Goal: Use online tool/utility: Utilize a website feature to perform a specific function

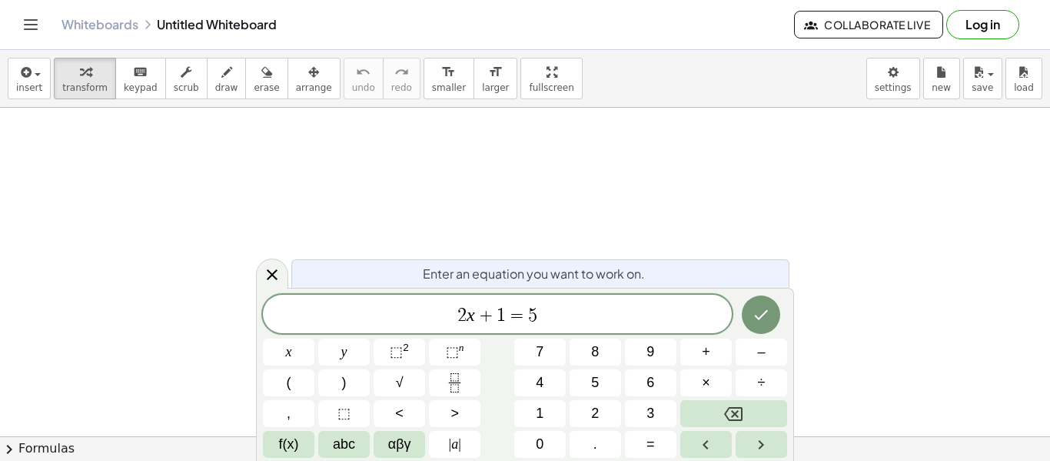
scroll to position [1, 0]
drag, startPoint x: 493, startPoint y: 313, endPoint x: 681, endPoint y: 308, distance: 188.5
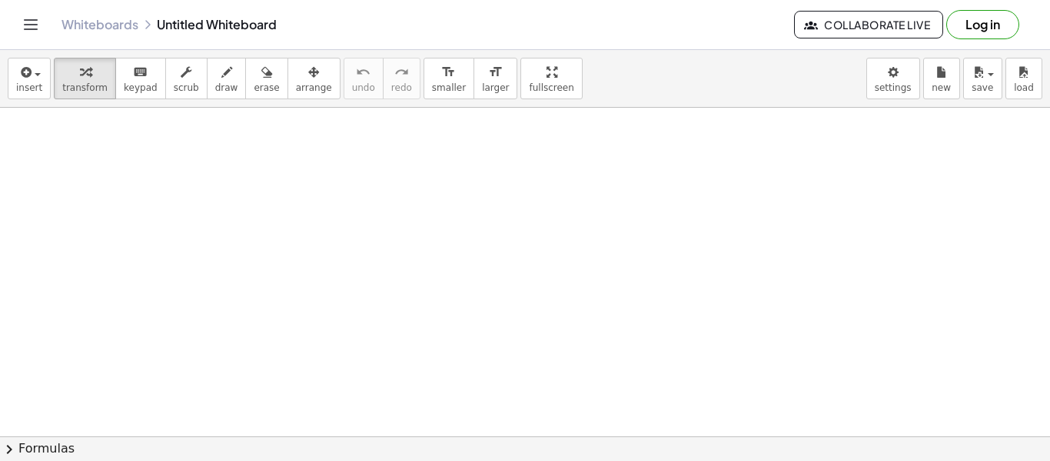
scroll to position [0, 0]
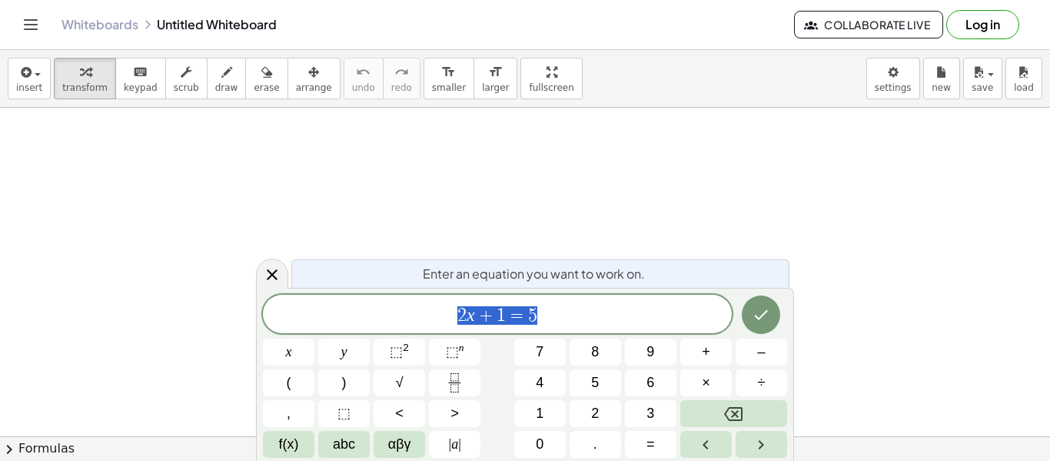
scroll to position [1, 0]
click at [215, 92] on span "draw" at bounding box center [226, 87] width 23 height 11
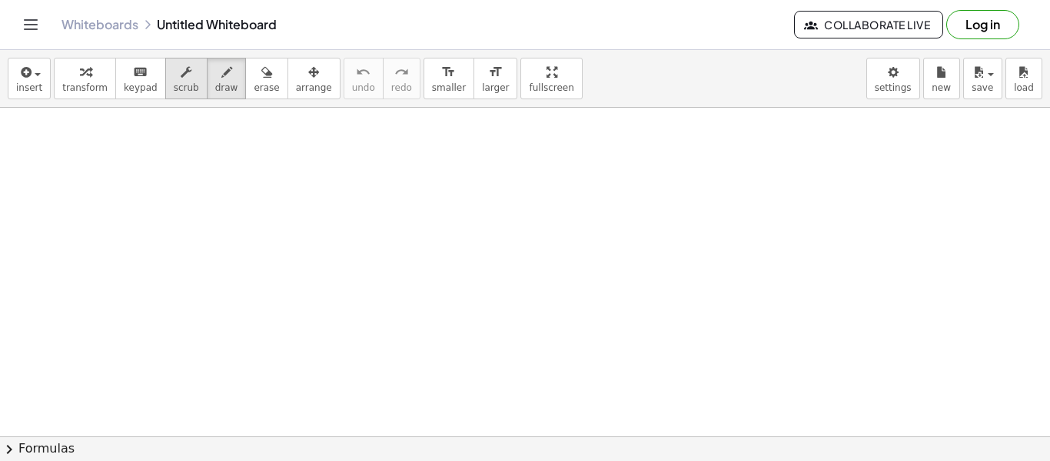
click at [185, 78] on button "scrub" at bounding box center [186, 79] width 42 height 42
click at [215, 79] on div "button" at bounding box center [226, 71] width 23 height 18
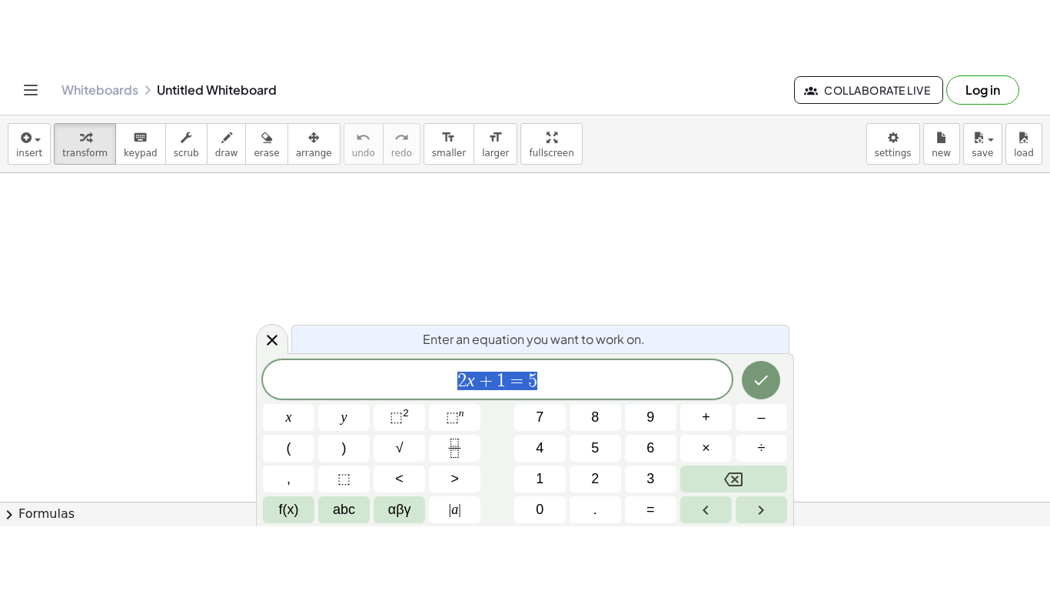
scroll to position [273, 0]
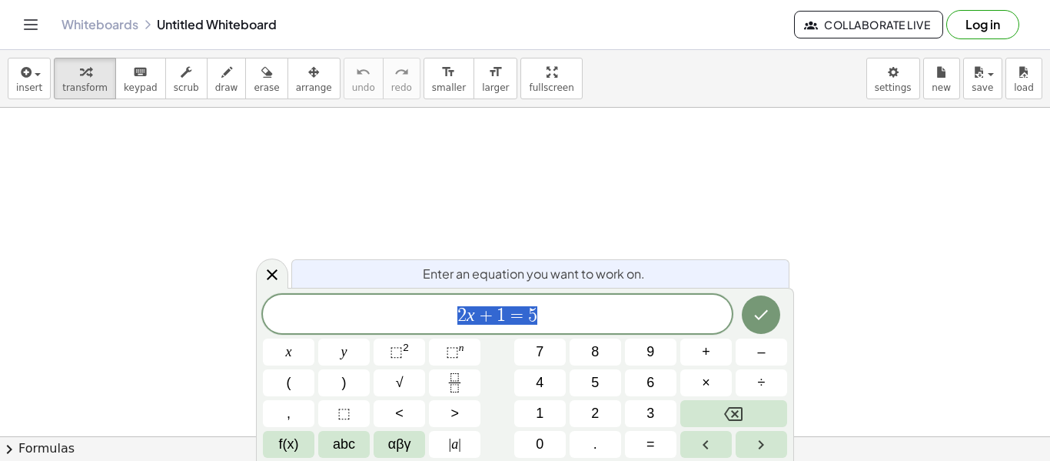
click at [986, 21] on button "Log in" at bounding box center [983, 24] width 73 height 29
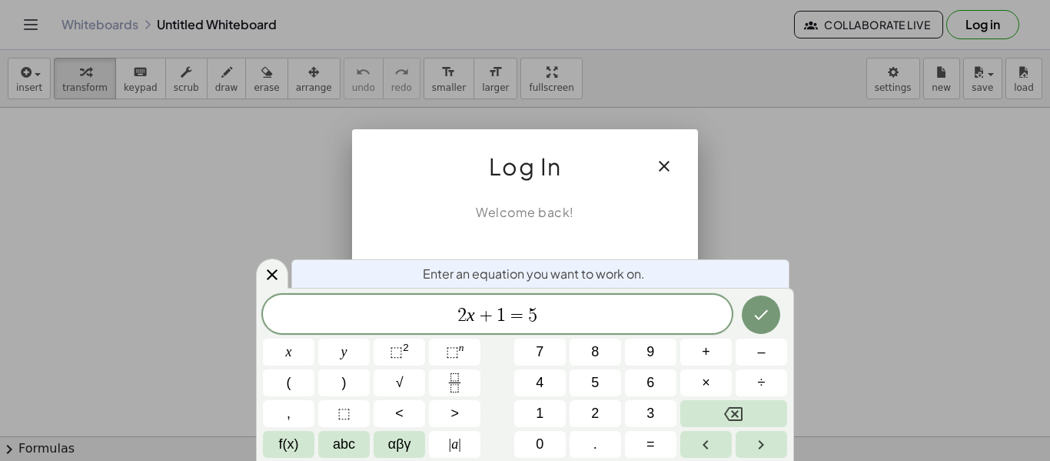
click at [740, 162] on div at bounding box center [525, 230] width 1050 height 461
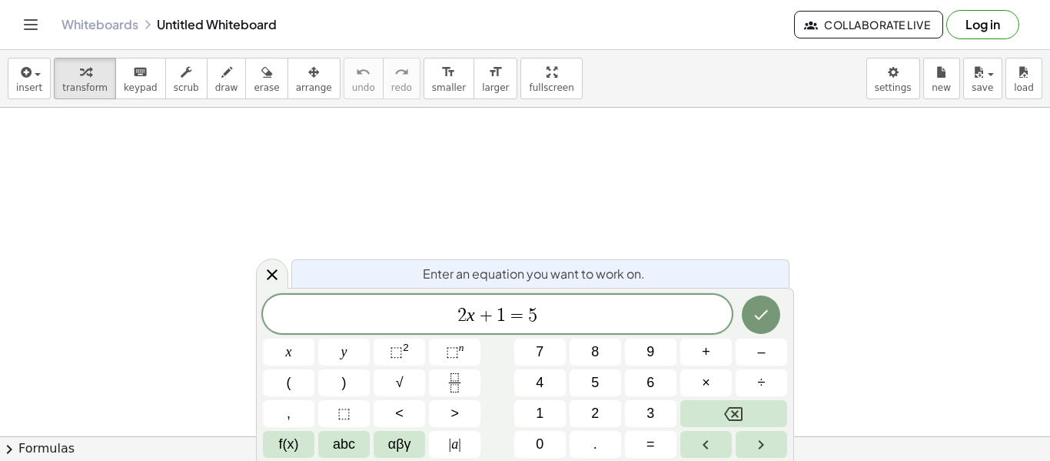
click at [973, 33] on button "Log in" at bounding box center [983, 24] width 73 height 29
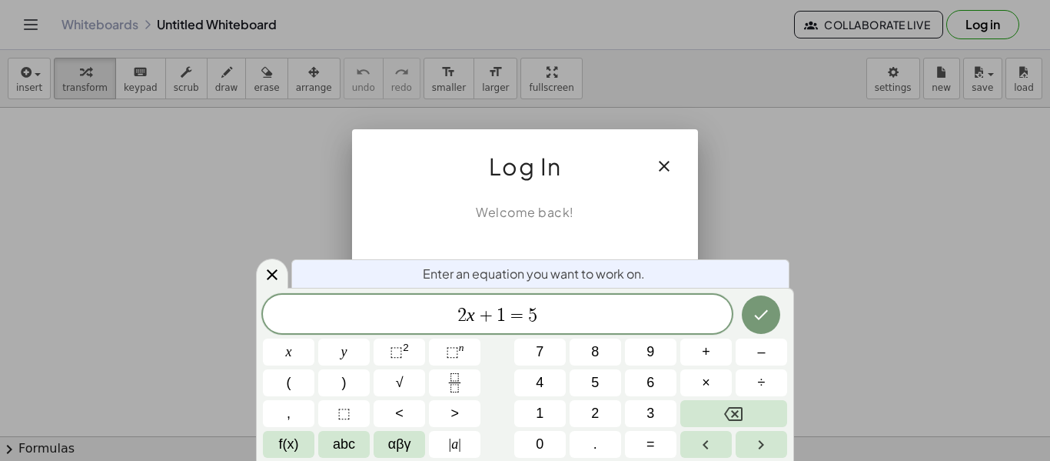
click at [671, 168] on icon "button" at bounding box center [664, 166] width 18 height 18
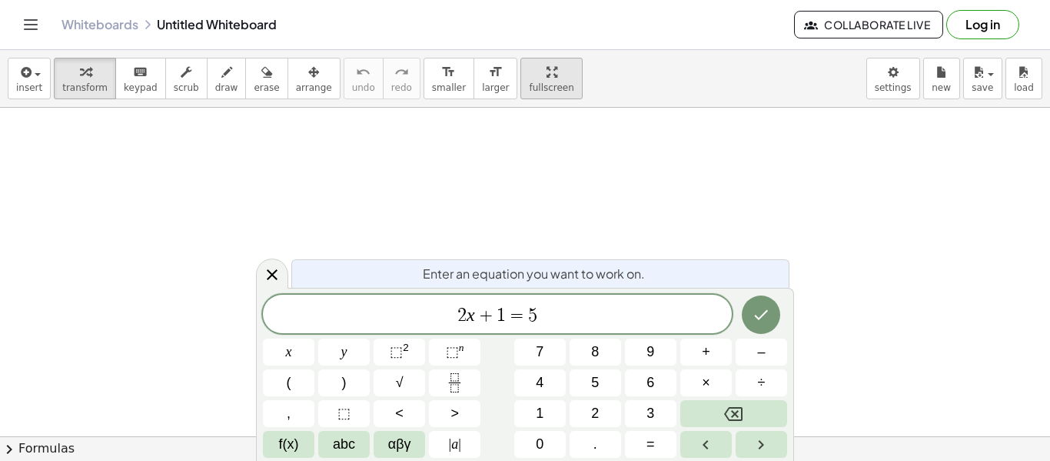
click at [531, 78] on div "button" at bounding box center [551, 71] width 45 height 18
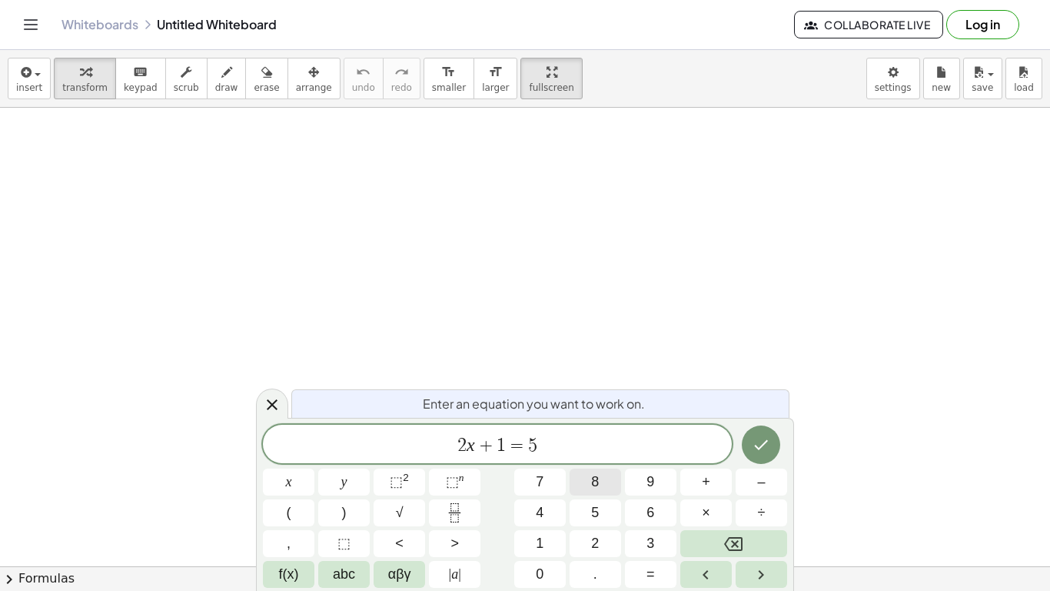
click at [614, 460] on button "8" at bounding box center [596, 481] width 52 height 27
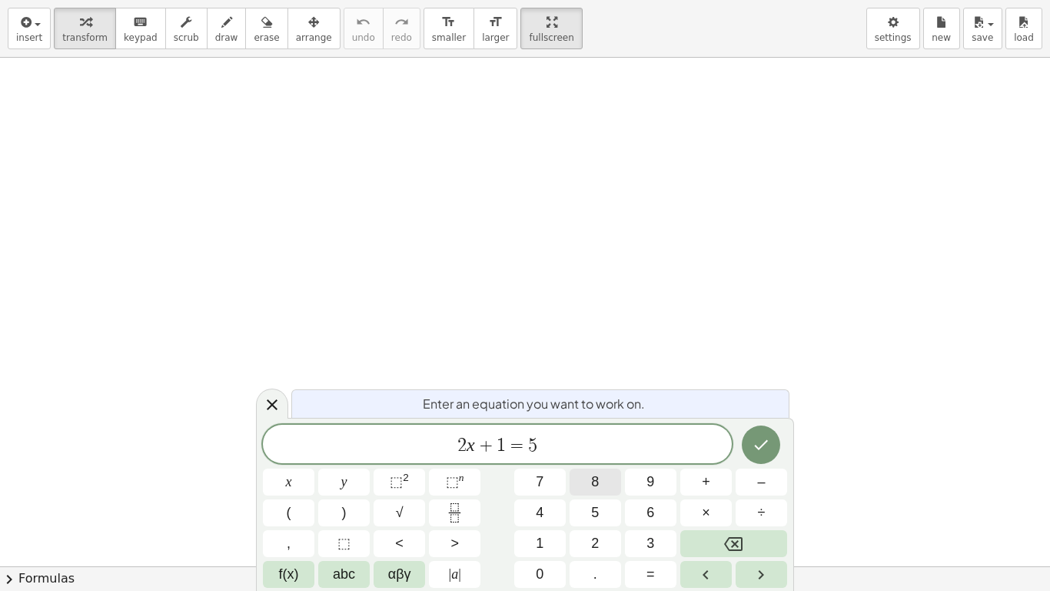
scroll to position [1, 0]
drag, startPoint x: 259, startPoint y: 434, endPoint x: 292, endPoint y: 521, distance: 92.3
click at [292, 460] on div "Enter an equation you want to work on. 2 x + 1 = 5 x y ⬚ 2 ⬚ n 7 8 9 + – ( ) √ …" at bounding box center [525, 504] width 538 height 173
click at [174, 25] on div "button" at bounding box center [186, 21] width 25 height 18
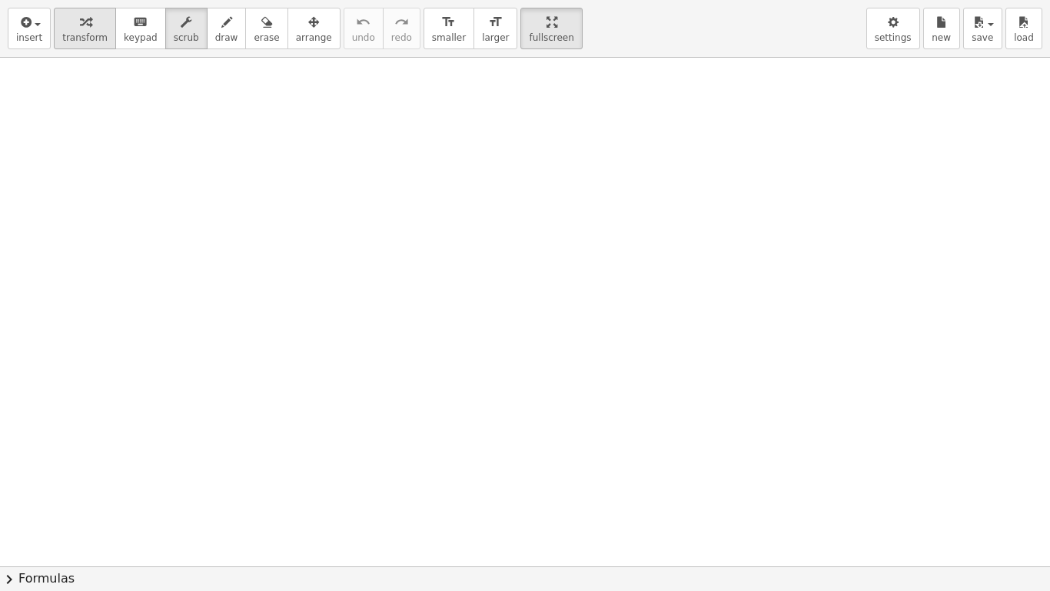
click at [80, 23] on icon "button" at bounding box center [85, 22] width 11 height 18
click at [62, 34] on span "transform" at bounding box center [84, 37] width 45 height 11
click at [31, 460] on button "chevron_right Formulas" at bounding box center [525, 578] width 1050 height 25
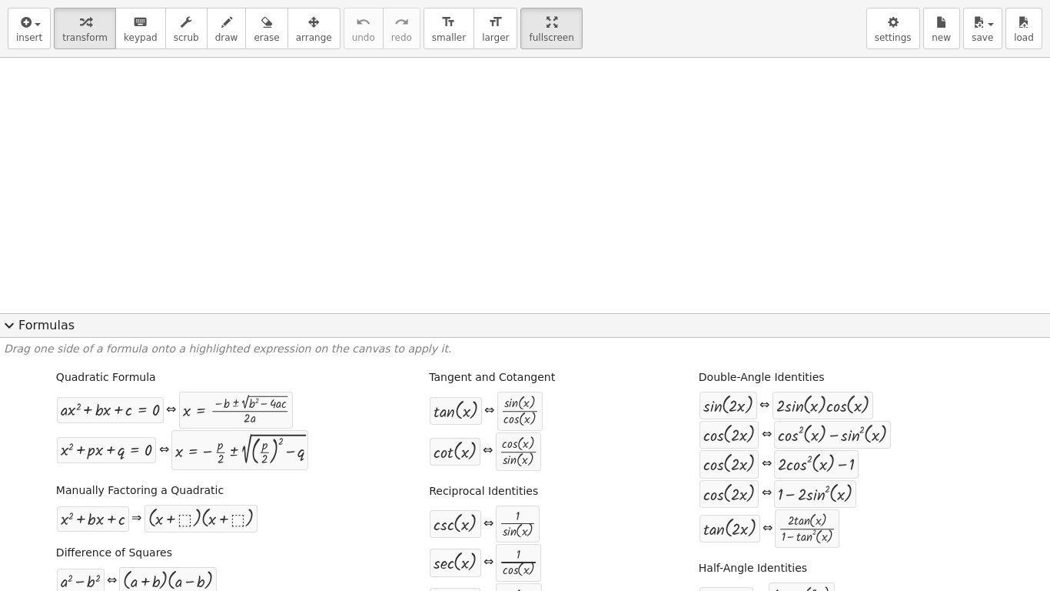
click at [22, 327] on button "expand_more Formulas" at bounding box center [525, 325] width 1050 height 25
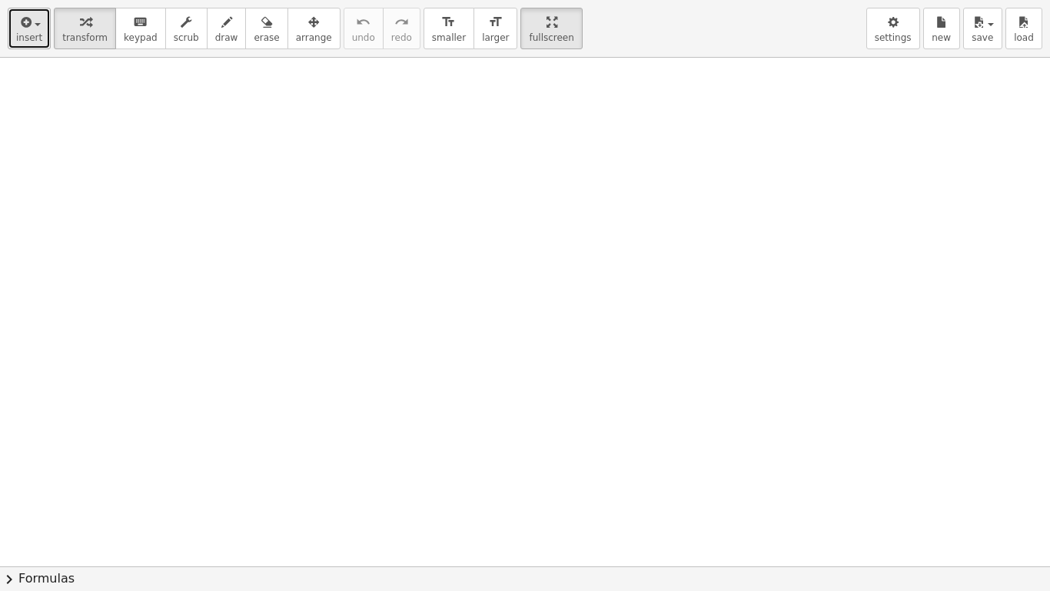
click at [18, 45] on button "insert" at bounding box center [29, 29] width 43 height 42
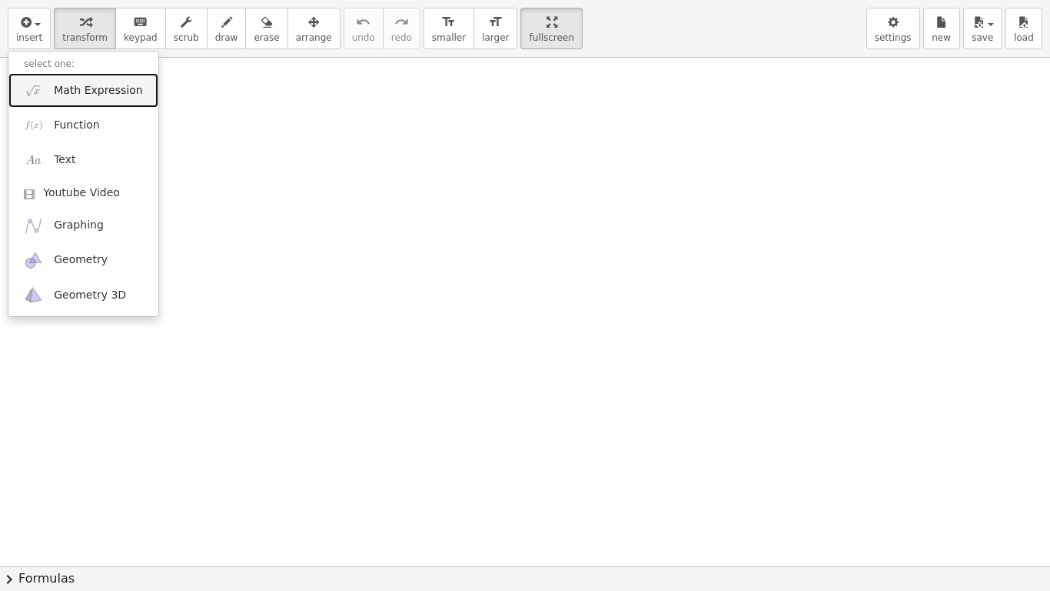
click at [112, 93] on span "Math Expression" at bounding box center [98, 90] width 88 height 15
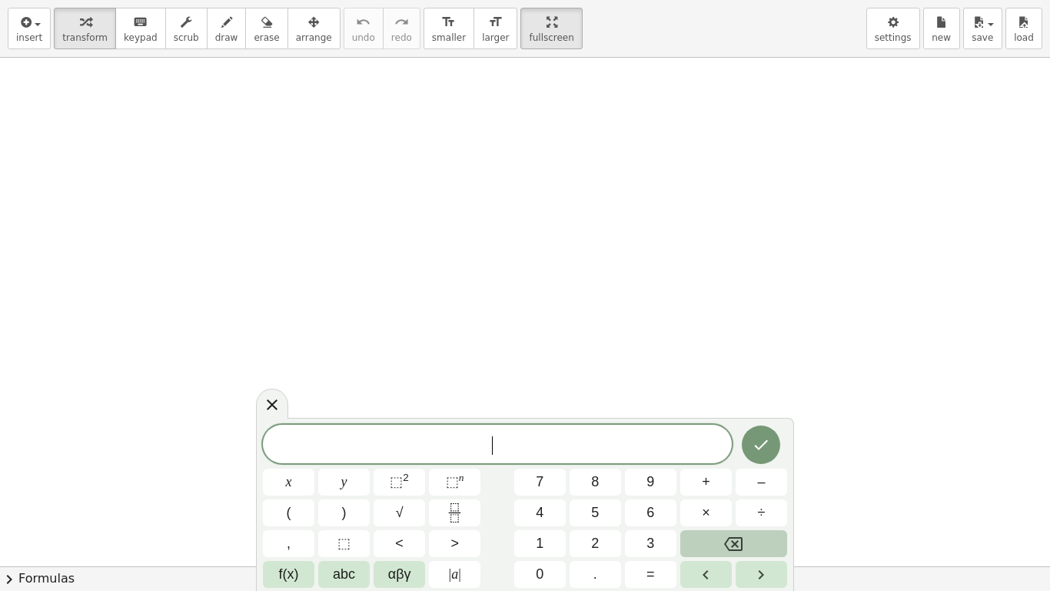
click at [741, 460] on icon "Backspace" at bounding box center [733, 543] width 18 height 18
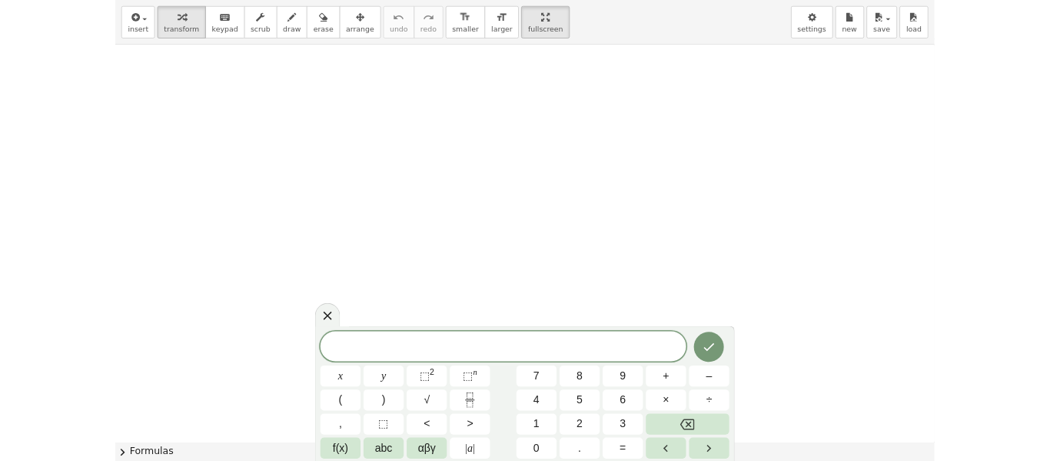
scroll to position [118, 0]
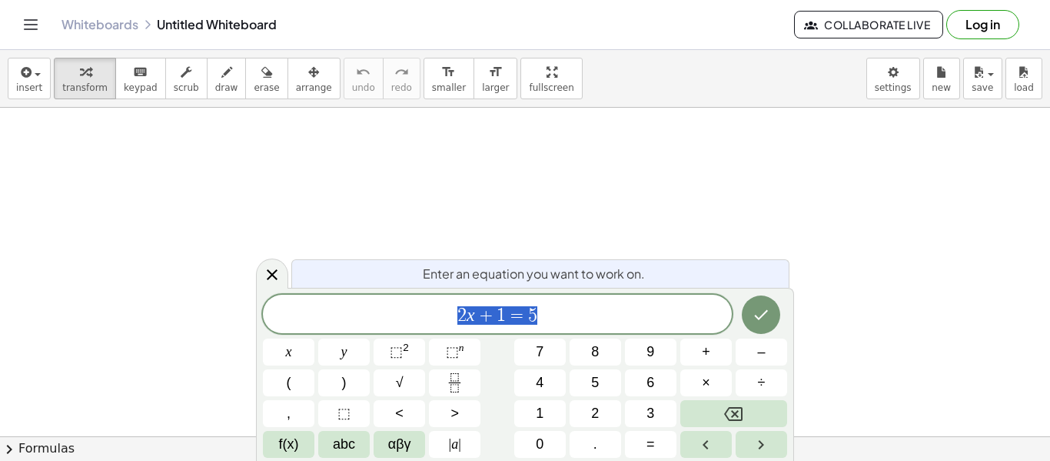
scroll to position [1, 0]
click at [12, 75] on button "insert" at bounding box center [29, 79] width 43 height 42
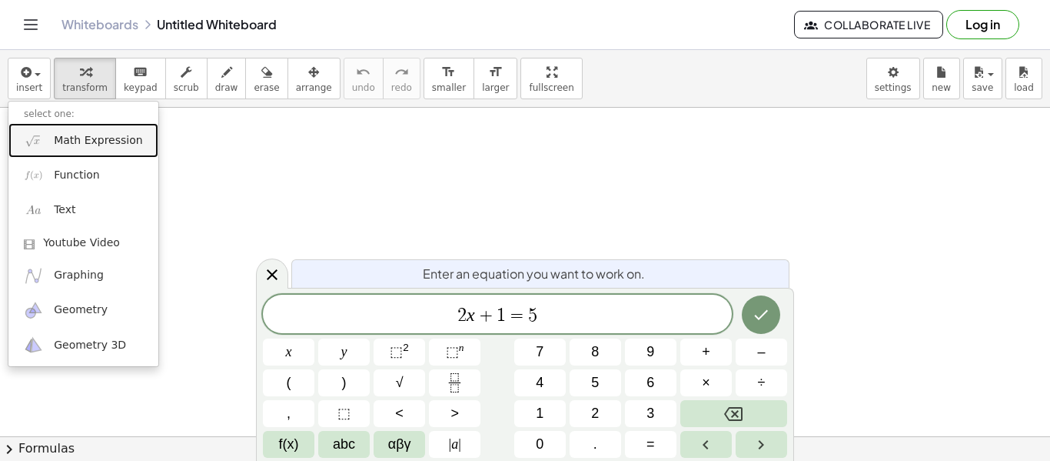
click at [75, 138] on span "Math Expression" at bounding box center [98, 140] width 88 height 15
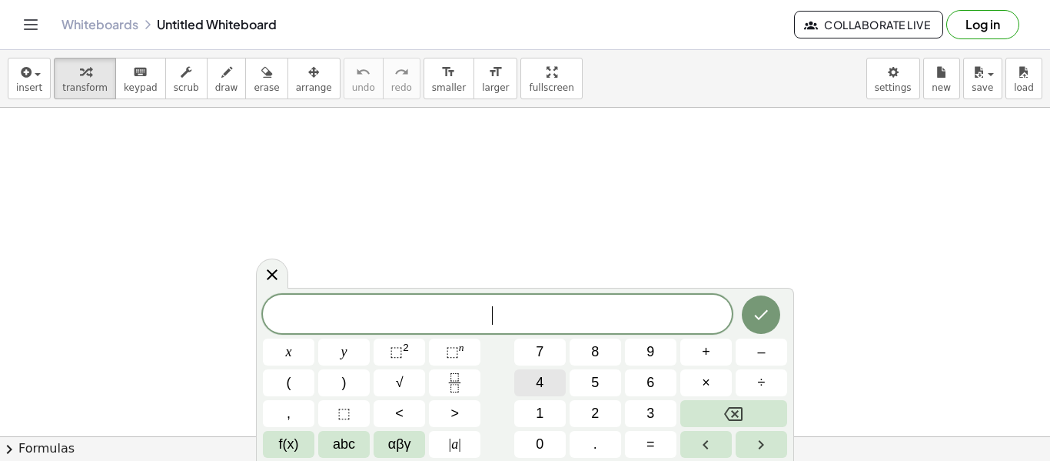
click at [520, 394] on button "4" at bounding box center [540, 382] width 52 height 27
click at [736, 411] on icon "Backspace" at bounding box center [733, 414] width 18 height 14
click at [10, 74] on button "insert" at bounding box center [29, 79] width 43 height 42
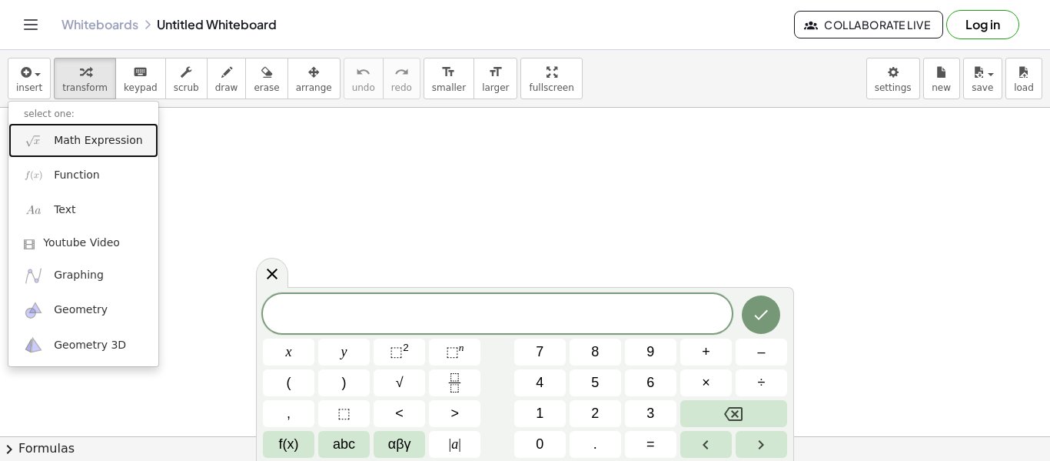
click at [125, 141] on span "Math Expression" at bounding box center [98, 140] width 88 height 15
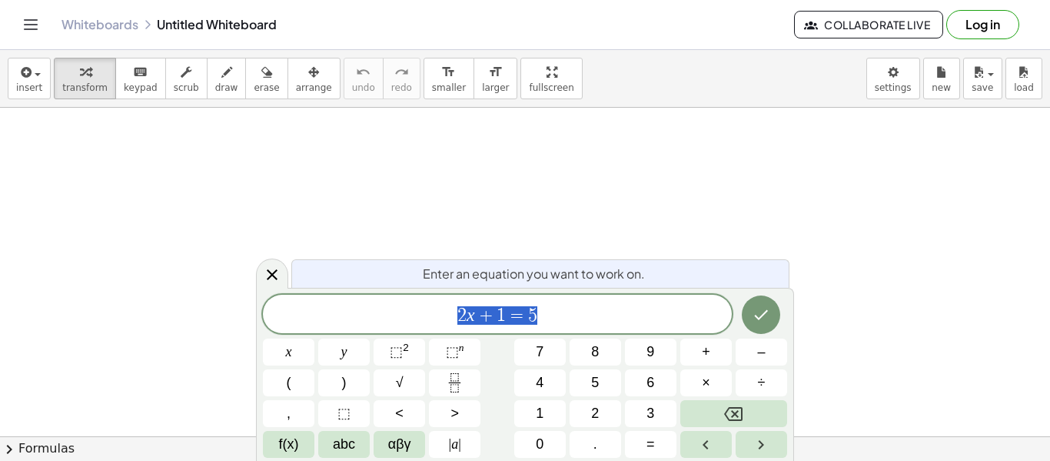
scroll to position [1, 0]
click at [24, 75] on icon "button" at bounding box center [25, 72] width 14 height 18
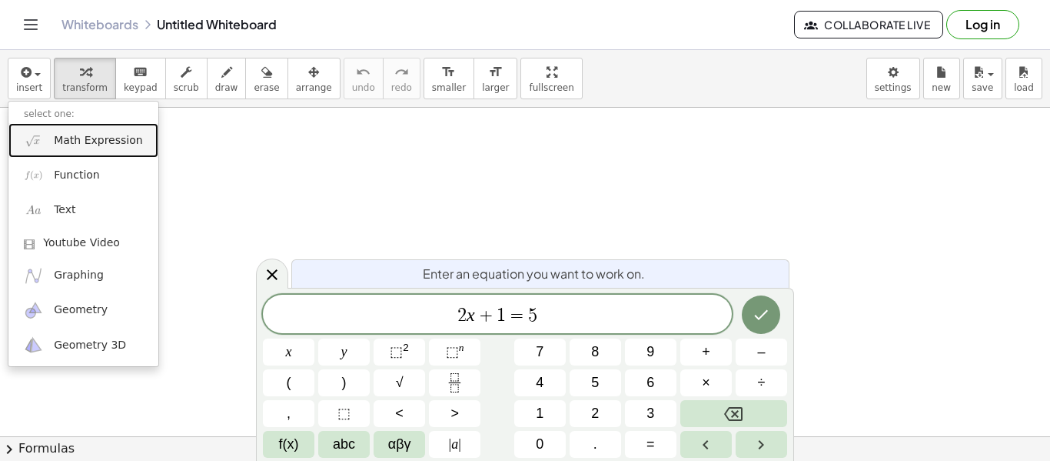
click at [79, 140] on span "Math Expression" at bounding box center [98, 140] width 88 height 15
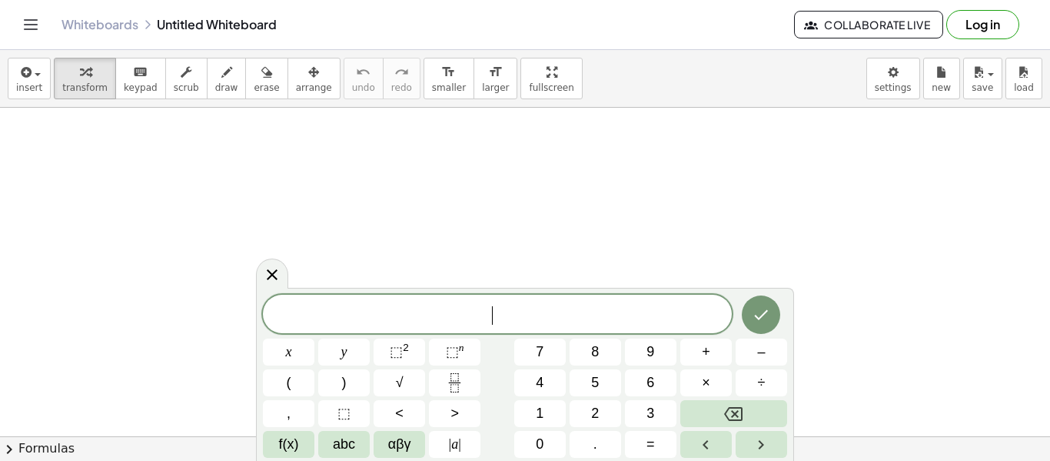
scroll to position [2, 0]
click at [755, 354] on button "–" at bounding box center [762, 351] width 52 height 27
click at [479, 319] on span "5" at bounding box center [477, 314] width 9 height 18
click at [469, 317] on span "(" at bounding box center [473, 313] width 10 height 22
click at [558, 311] on span "5 ​ ( y − 2 )" at bounding box center [497, 313] width 469 height 25
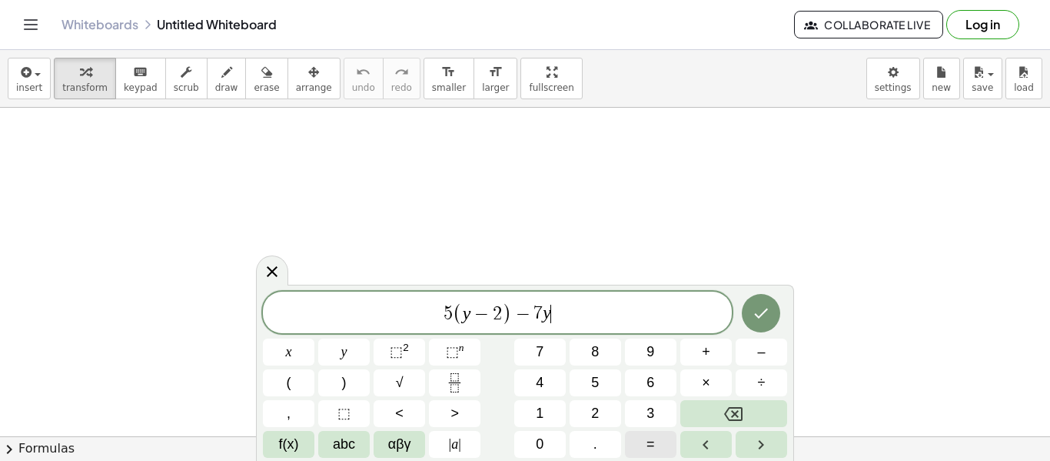
click at [644, 437] on button "=" at bounding box center [651, 444] width 52 height 27
click at [773, 308] on button "Done" at bounding box center [761, 313] width 38 height 38
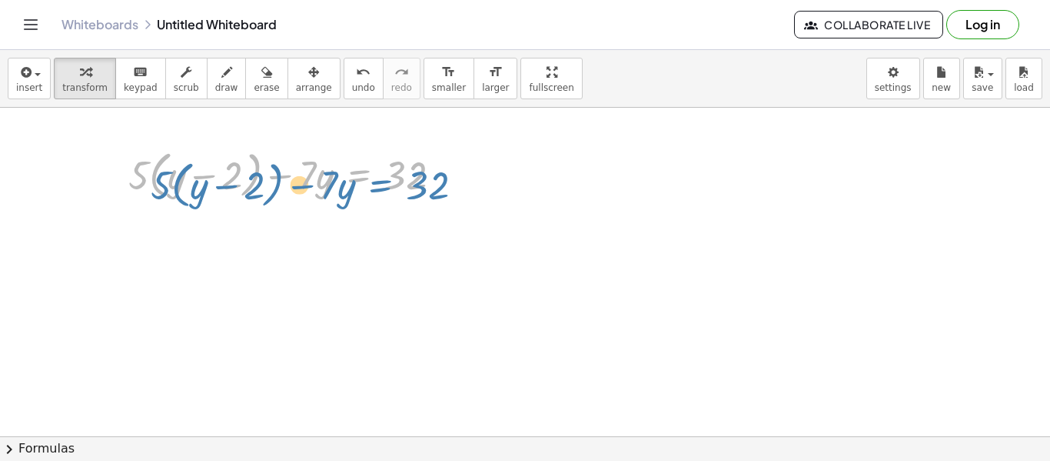
drag, startPoint x: 364, startPoint y: 181, endPoint x: 384, endPoint y: 182, distance: 19.3
click at [384, 182] on div at bounding box center [291, 174] width 341 height 58
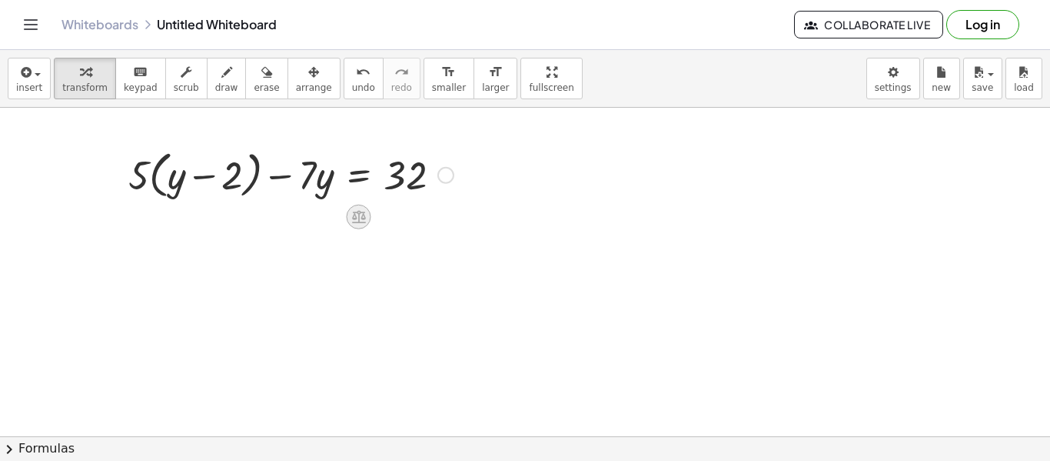
click at [356, 217] on icon at bounding box center [359, 217] width 14 height 13
click at [444, 176] on div at bounding box center [446, 175] width 17 height 17
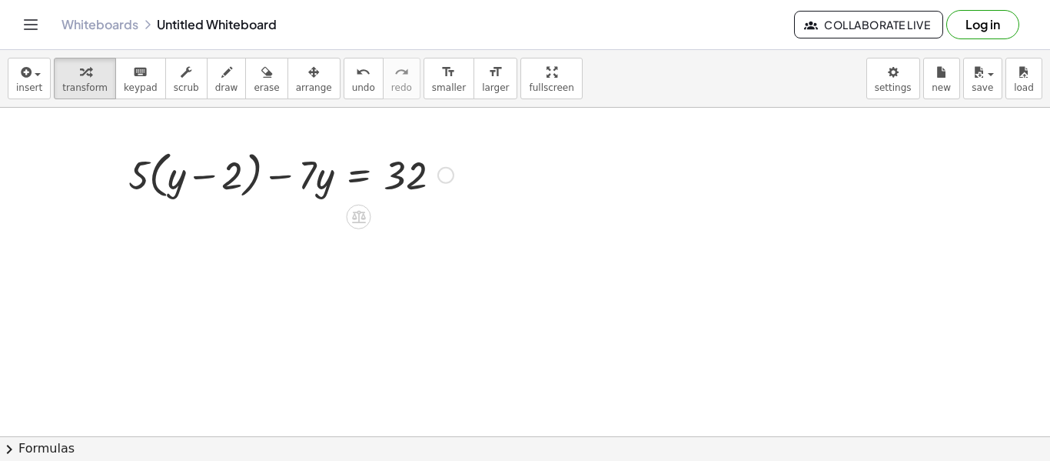
click at [236, 153] on div at bounding box center [291, 174] width 341 height 58
click at [241, 158] on div at bounding box center [291, 174] width 341 height 58
drag, startPoint x: 138, startPoint y: 178, endPoint x: 176, endPoint y: 187, distance: 38.8
click at [176, 187] on div at bounding box center [291, 174] width 341 height 58
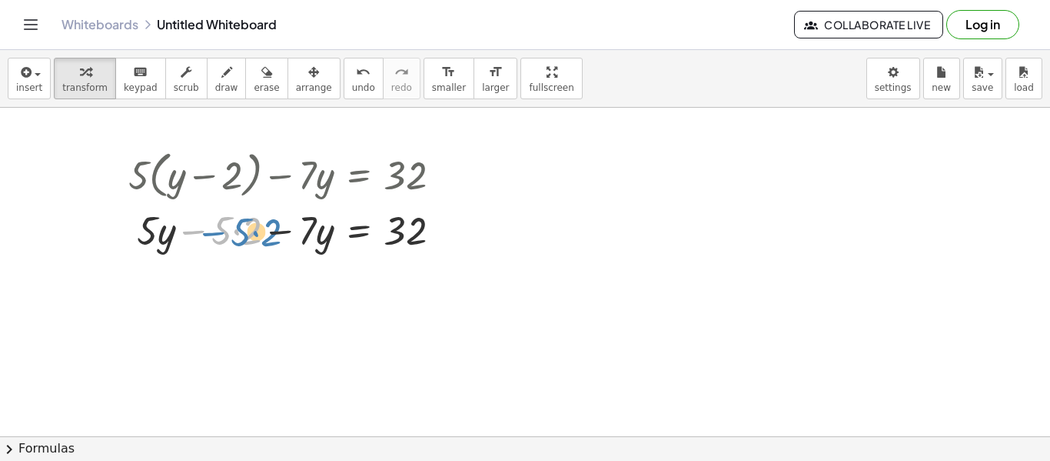
drag, startPoint x: 179, startPoint y: 235, endPoint x: 190, endPoint y: 234, distance: 10.8
click at [190, 234] on div at bounding box center [291, 229] width 341 height 52
drag, startPoint x: 169, startPoint y: 241, endPoint x: 185, endPoint y: 185, distance: 58.2
click at [358, 175] on div "+ · 5 · ( + y − 2 ) − · 7 · y = 32 · y + y − 2 − · 7 · y = 32 · 5 · · 5 · Fix a…" at bounding box center [358, 175] width 0 height 0
drag, startPoint x: 152, startPoint y: 223, endPoint x: 163, endPoint y: 176, distance: 48.1
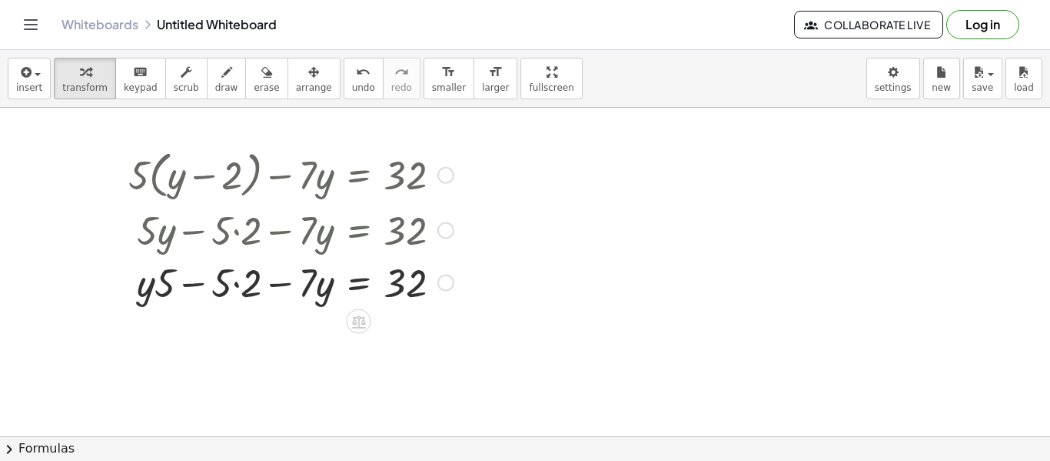
drag, startPoint x: 211, startPoint y: 172, endPoint x: 202, endPoint y: 212, distance: 40.9
click at [358, 175] on div "+ · 5 · ( + y − 2 ) − · 7 · y = 32 + · 5 · y − · 5 · 2 − · 7 · y = 32 + y − 2 −…" at bounding box center [358, 175] width 0 height 0
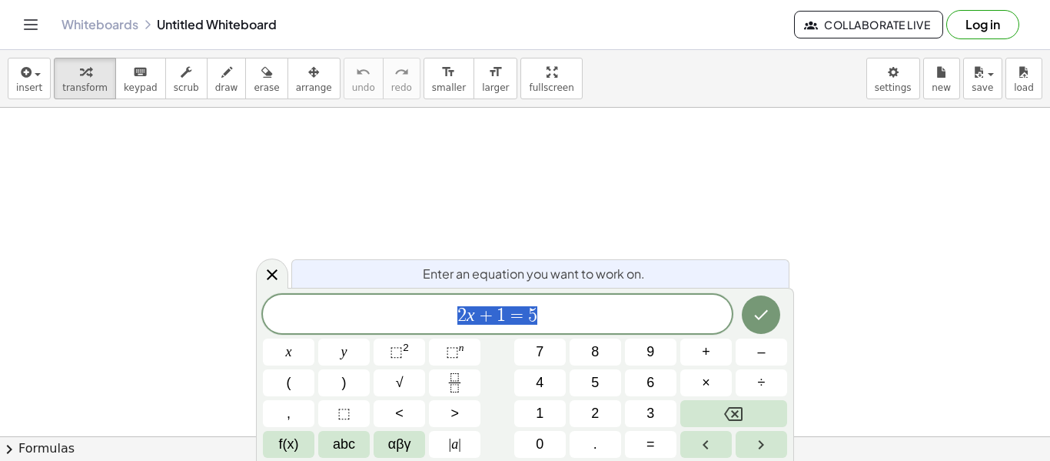
scroll to position [1, 0]
click at [28, 83] on span "insert" at bounding box center [29, 87] width 26 height 11
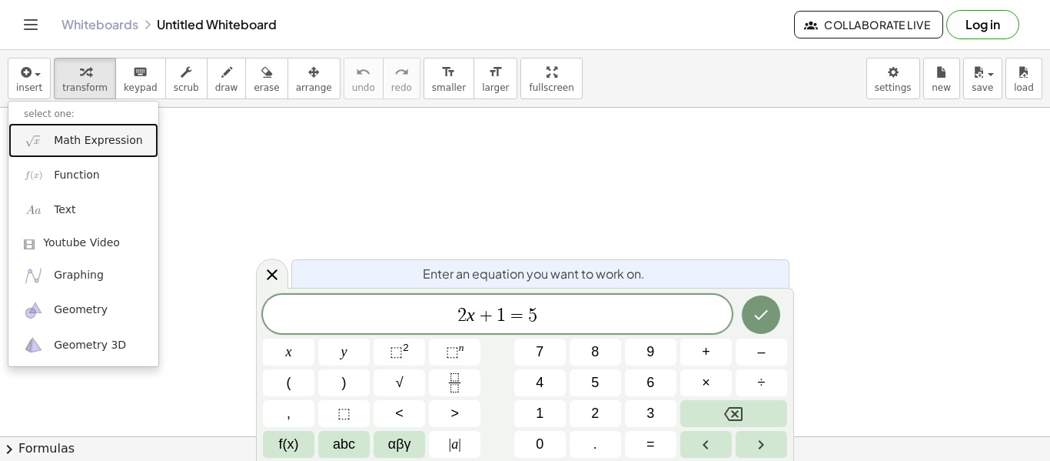
click at [115, 147] on span "Math Expression" at bounding box center [98, 140] width 88 height 15
